Goal: Task Accomplishment & Management: Use online tool/utility

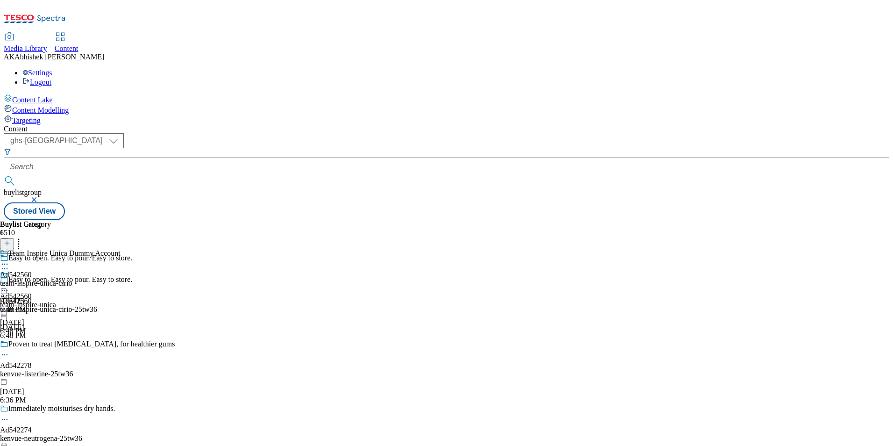
select select "ghs-uk"
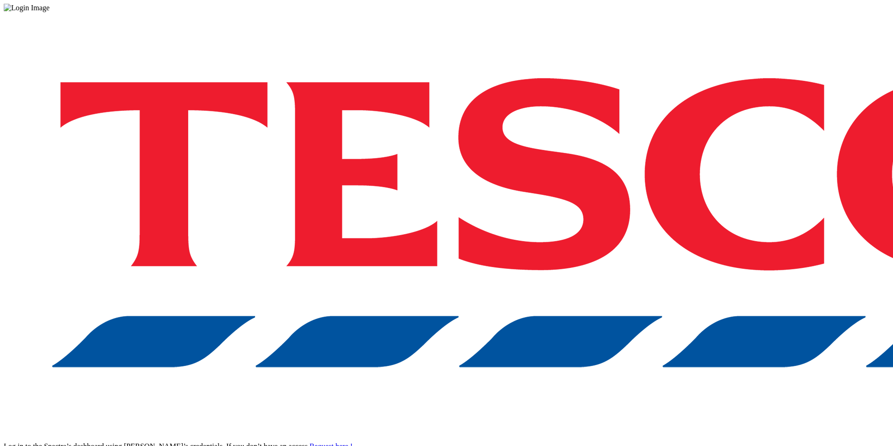
drag, startPoint x: 667, startPoint y: 254, endPoint x: 638, endPoint y: 236, distance: 33.6
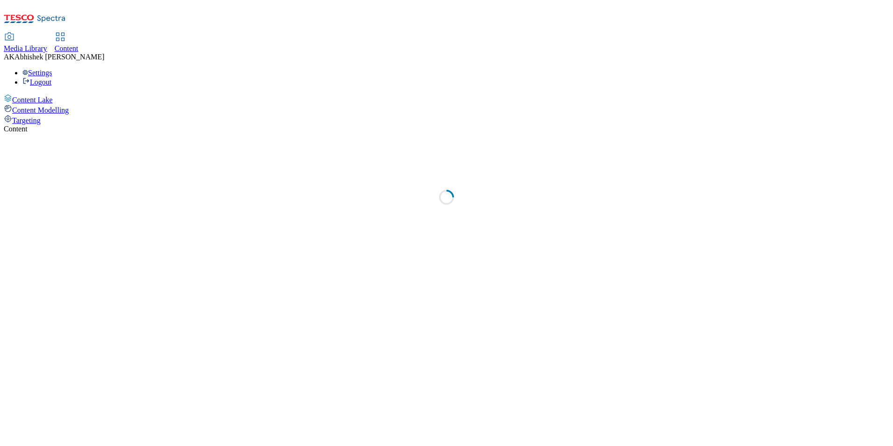
select select "ghs-uk"
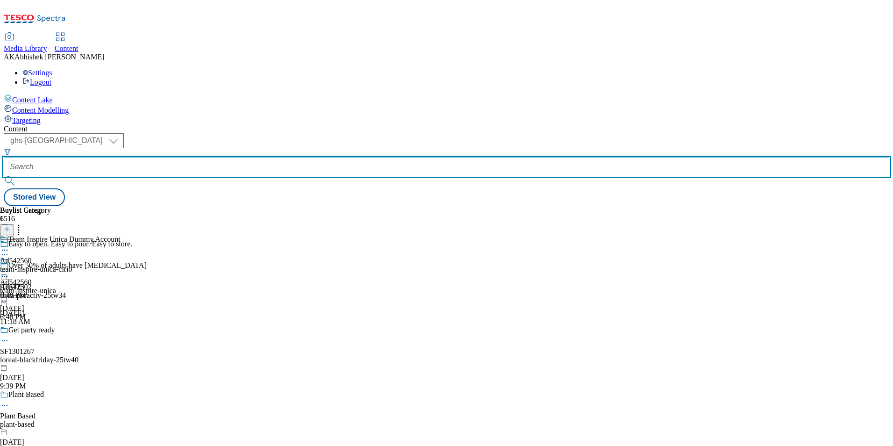
click at [215, 157] on input "text" at bounding box center [447, 166] width 886 height 19
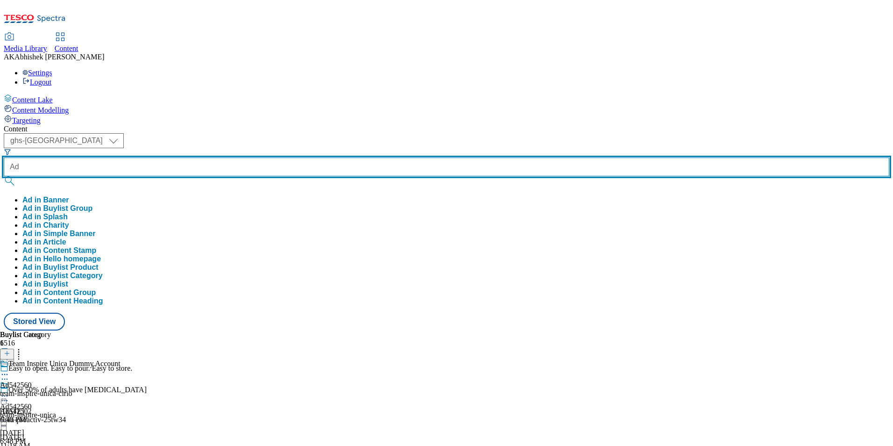
paste input "542502"
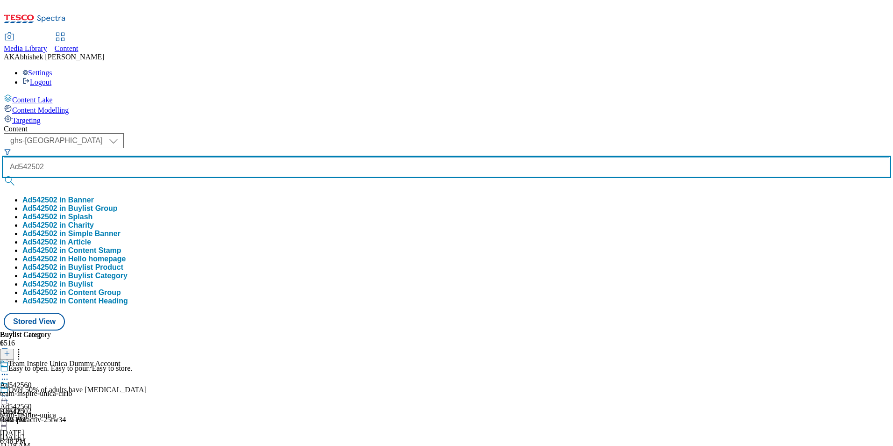
type input "Ad542502"
click at [4, 176] on button "submit" at bounding box center [10, 180] width 13 height 9
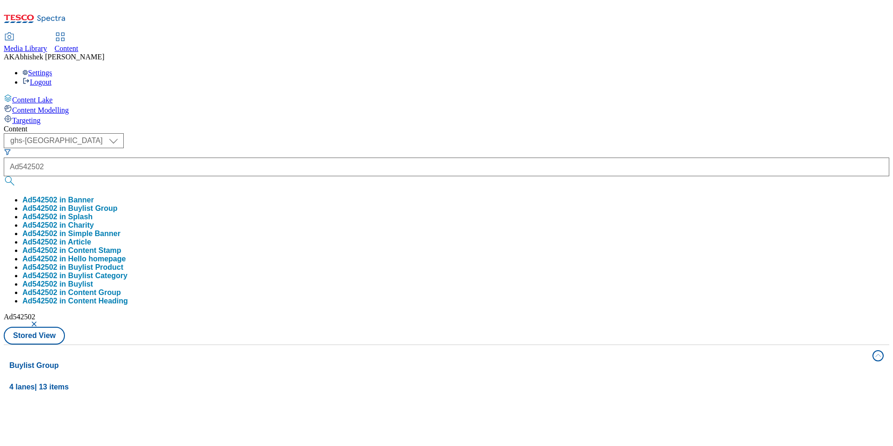
click at [382, 125] on div "Content ( optional ) ghs-roi ghs-uk ghs-uk Ad542502 Ad542502 in Banner Ad542502…" at bounding box center [447, 438] width 886 height 627
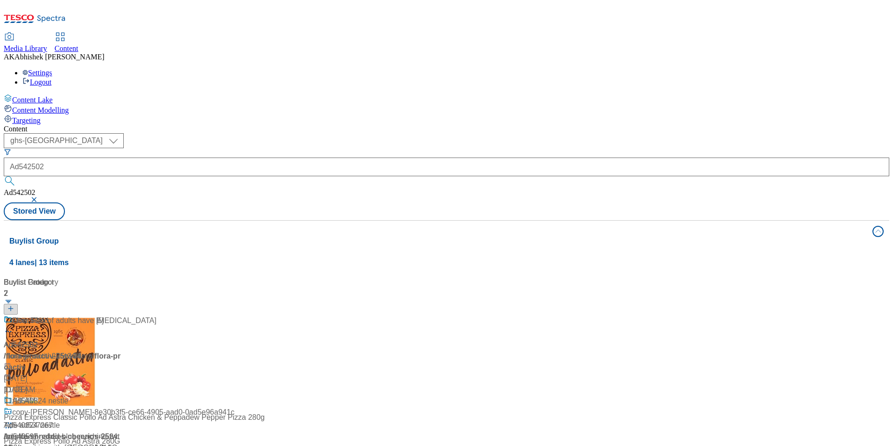
click at [121, 315] on div "Start lowering yours today Ad542502 / flora-proactiv-25tw34 / flora Oct 14, 202…" at bounding box center [62, 355] width 117 height 80
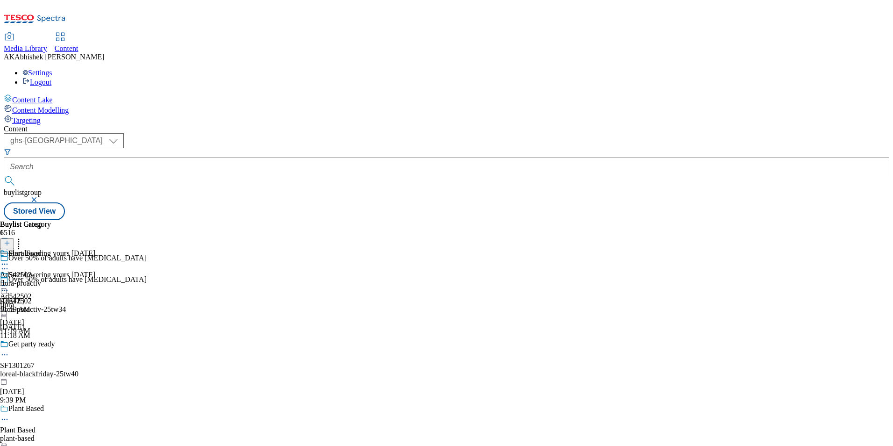
click at [9, 285] on icon at bounding box center [4, 289] width 9 height 9
click at [43, 304] on button "Edit" at bounding box center [31, 309] width 25 height 11
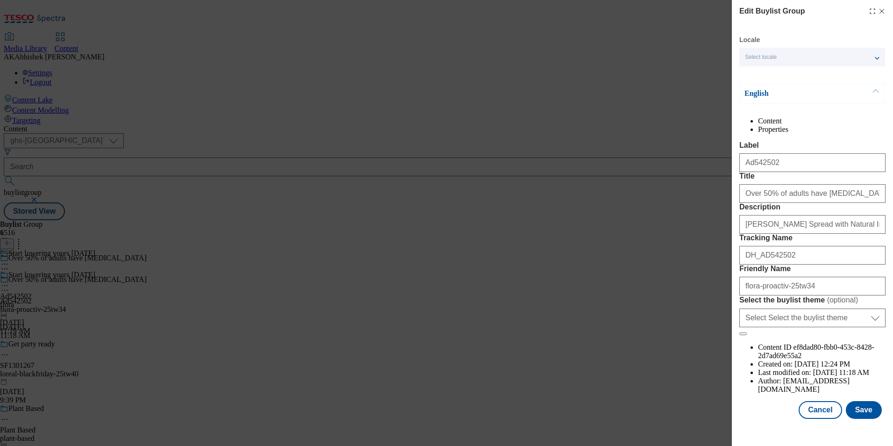
scroll to position [32, 0]
click at [860, 419] on button "Save" at bounding box center [864, 410] width 36 height 18
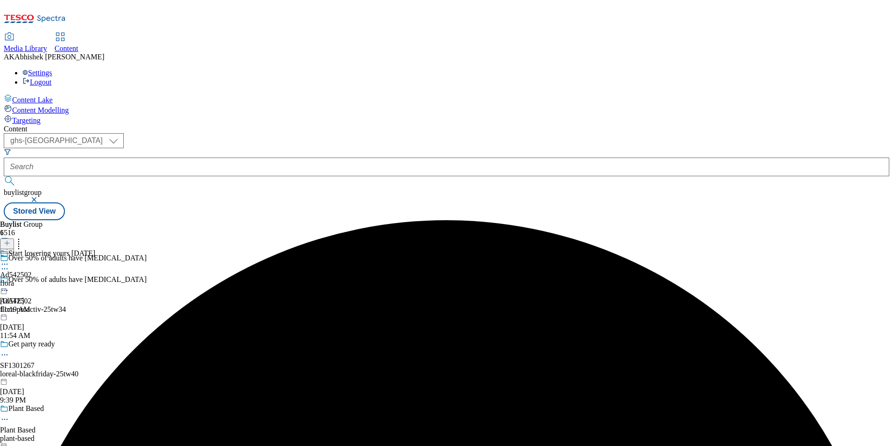
click at [9, 259] on icon at bounding box center [4, 263] width 9 height 9
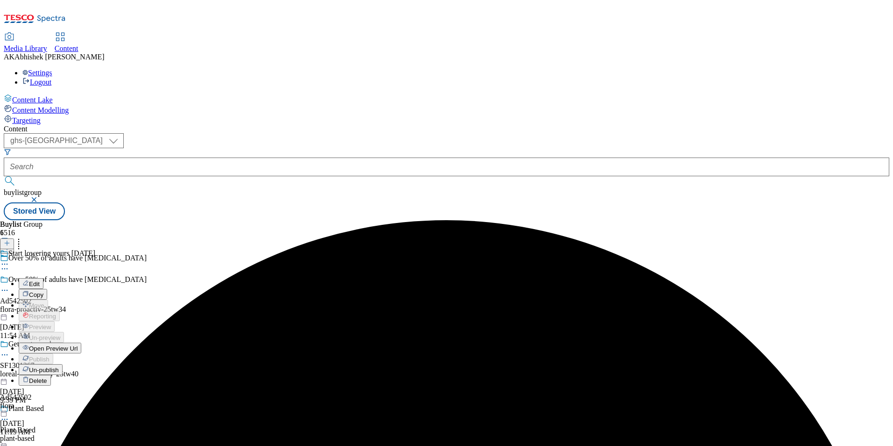
click at [6, 264] on circle at bounding box center [4, 264] width 1 height 1
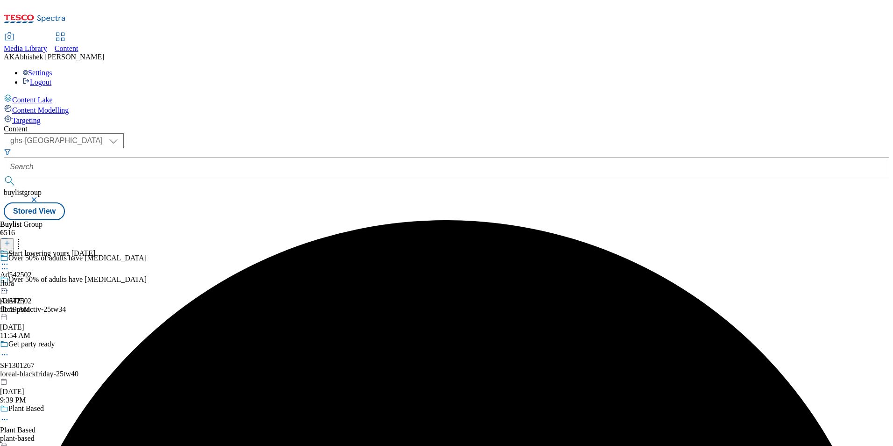
click at [6, 264] on circle at bounding box center [4, 264] width 1 height 1
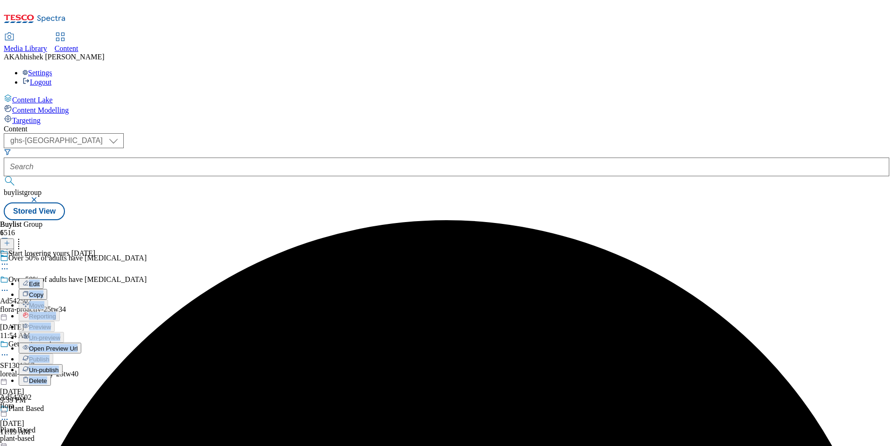
click at [40, 280] on span "Edit" at bounding box center [34, 283] width 11 height 7
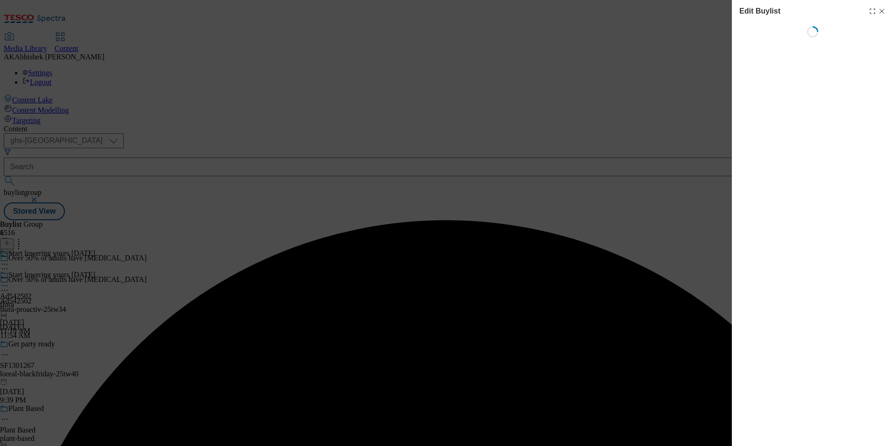
select select "tactical"
select select "supplier funded short term 1-3 weeks"
select select "dunnhumby"
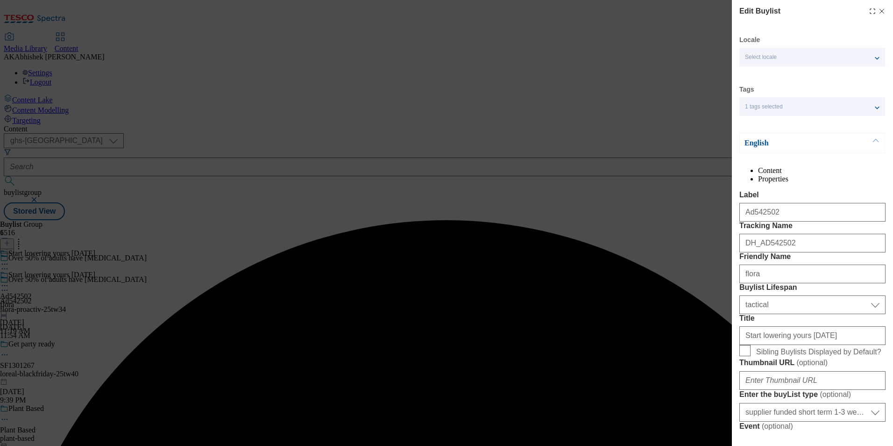
select select "Banner"
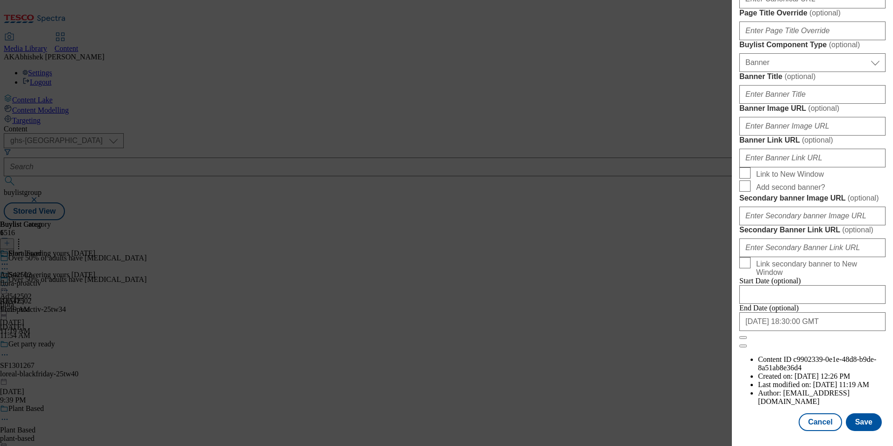
scroll to position [963, 0]
click at [860, 420] on button "Save" at bounding box center [864, 422] width 36 height 18
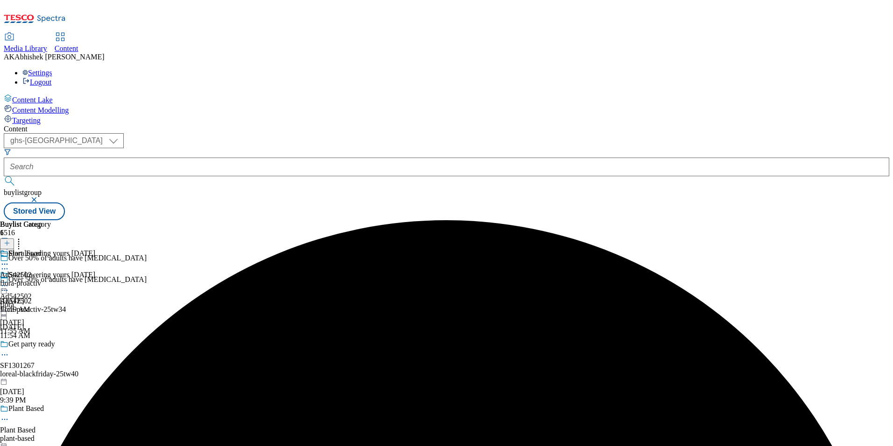
click at [9, 259] on icon at bounding box center [4, 263] width 9 height 9
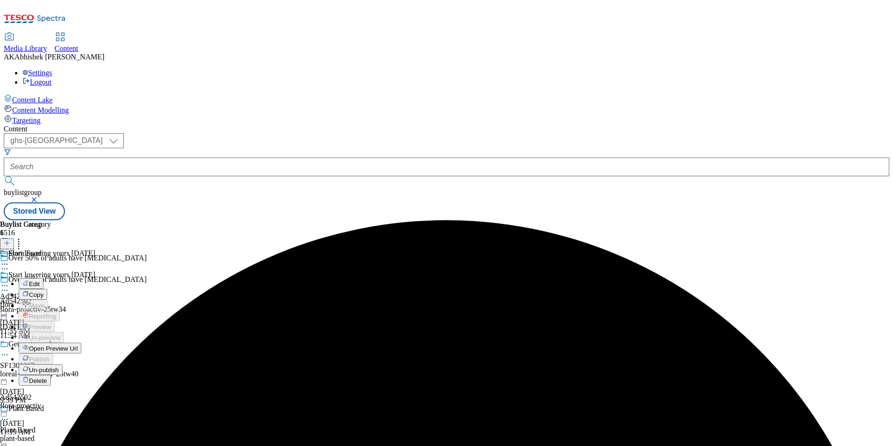
click at [40, 280] on span "Edit" at bounding box center [34, 283] width 11 height 7
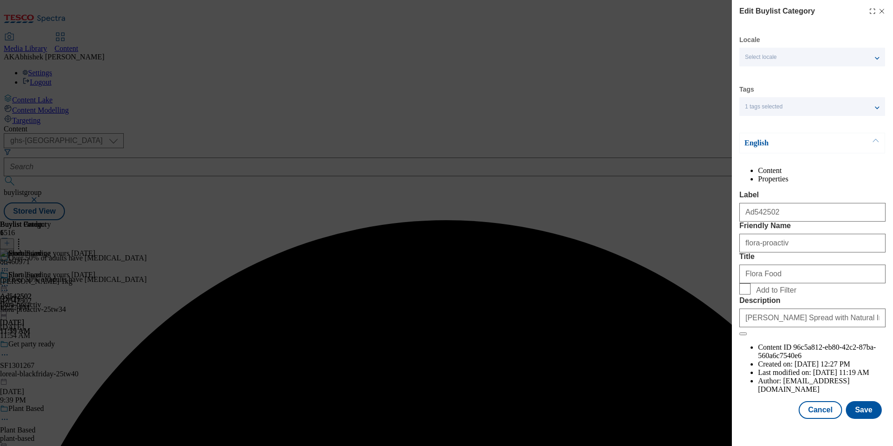
scroll to position [14, 0]
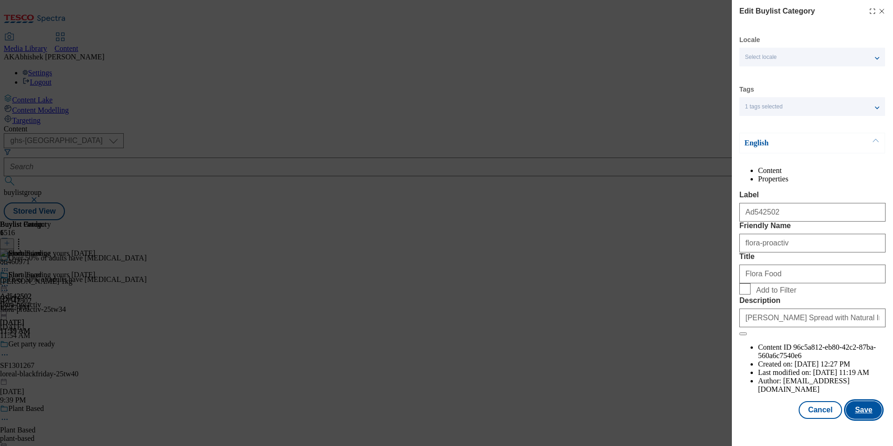
click at [867, 417] on button "Save" at bounding box center [864, 410] width 36 height 18
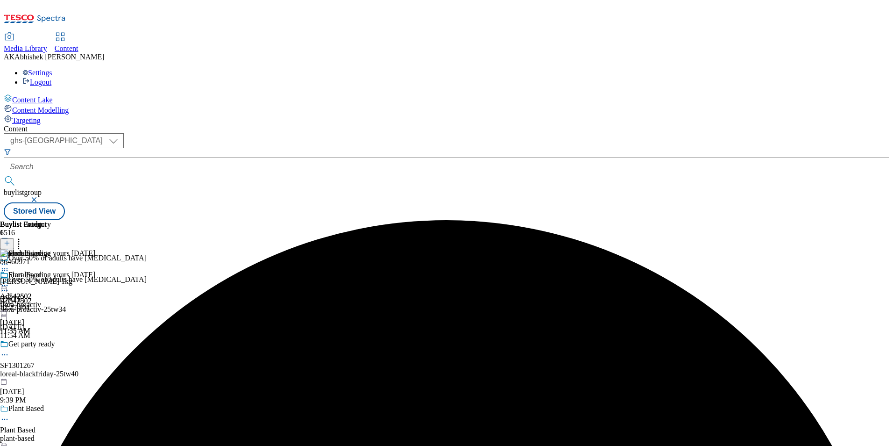
click at [9, 281] on icon at bounding box center [4, 285] width 9 height 9
click at [51, 345] on span "Preview" at bounding box center [40, 348] width 22 height 7
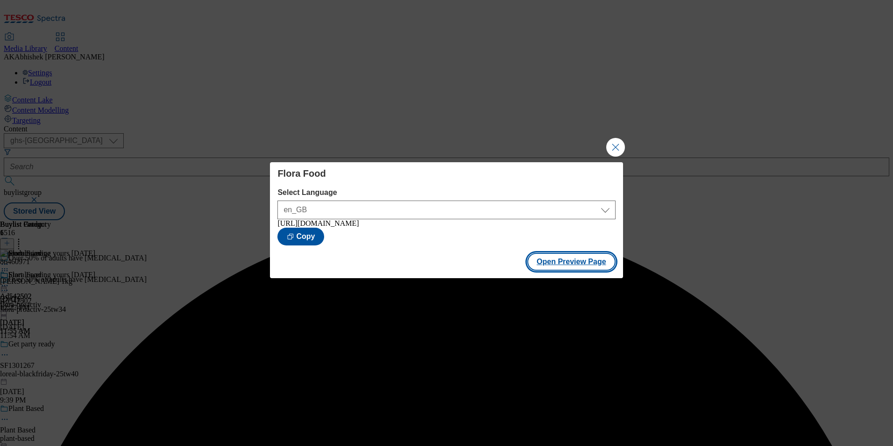
click at [577, 266] on button "Open Preview Page" at bounding box center [571, 262] width 88 height 18
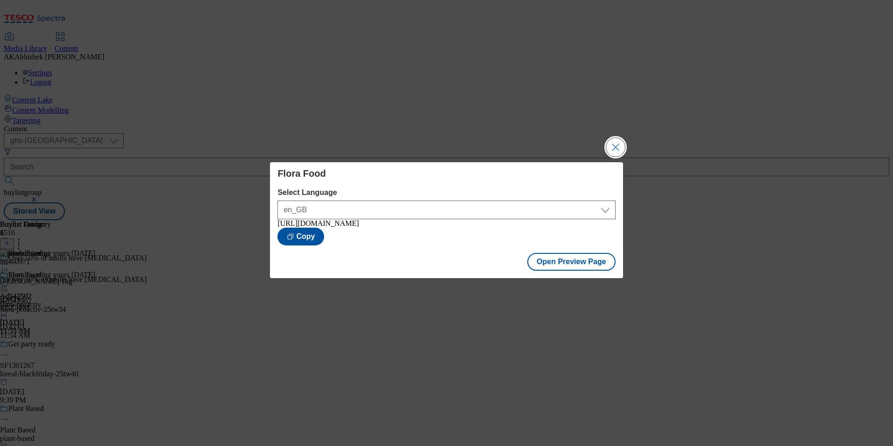
click at [609, 143] on button "Close Modal" at bounding box center [615, 147] width 19 height 19
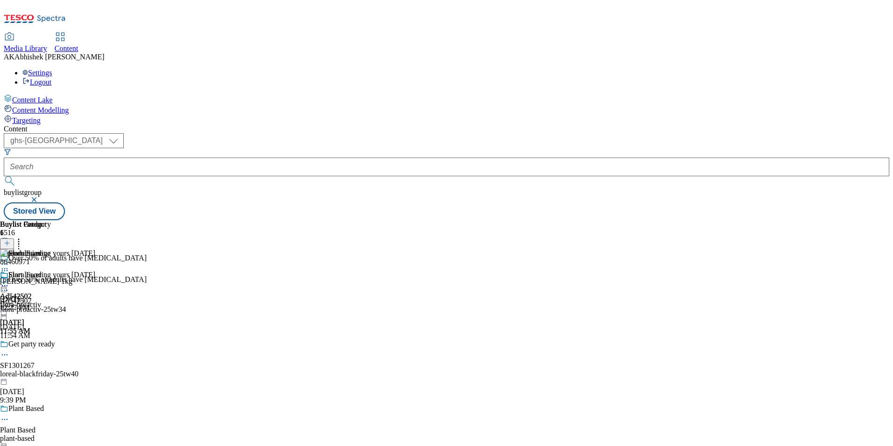
click at [8, 285] on circle at bounding box center [7, 285] width 1 height 1
click at [50, 377] on span "Publish" at bounding box center [39, 380] width 21 height 7
